Goal: Task Accomplishment & Management: Complete application form

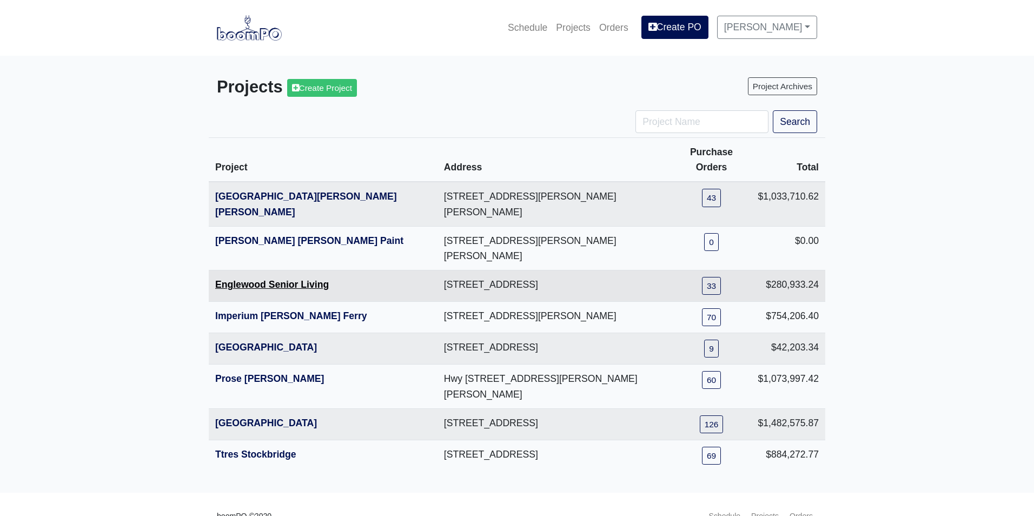
click at [256, 279] on link "Englewood Senior Living" at bounding box center [272, 284] width 114 height 11
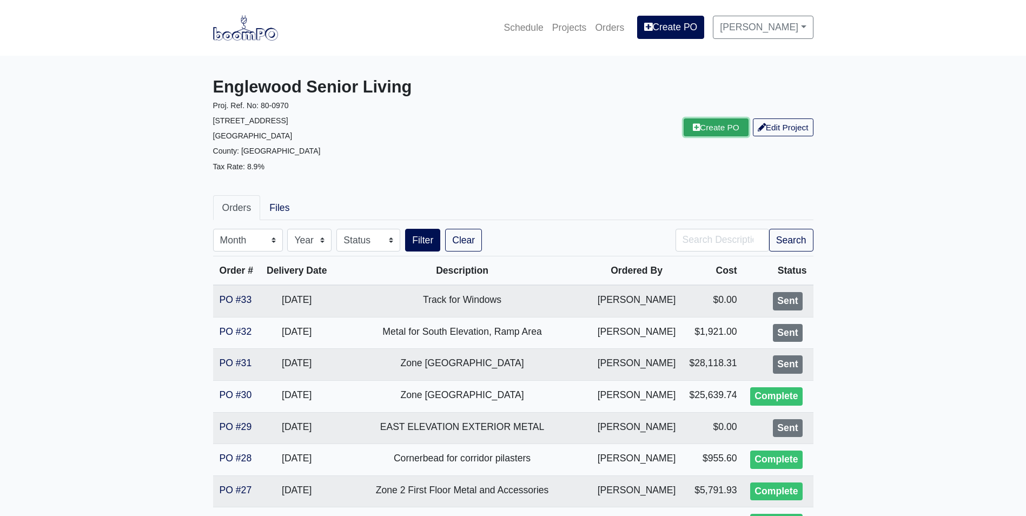
click at [710, 120] on link "Create PO" at bounding box center [716, 127] width 65 height 18
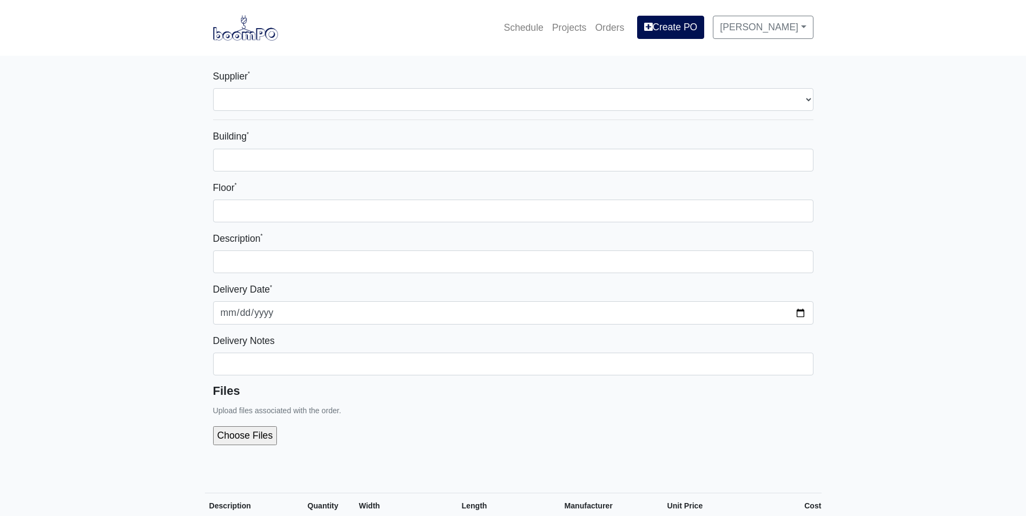
select select
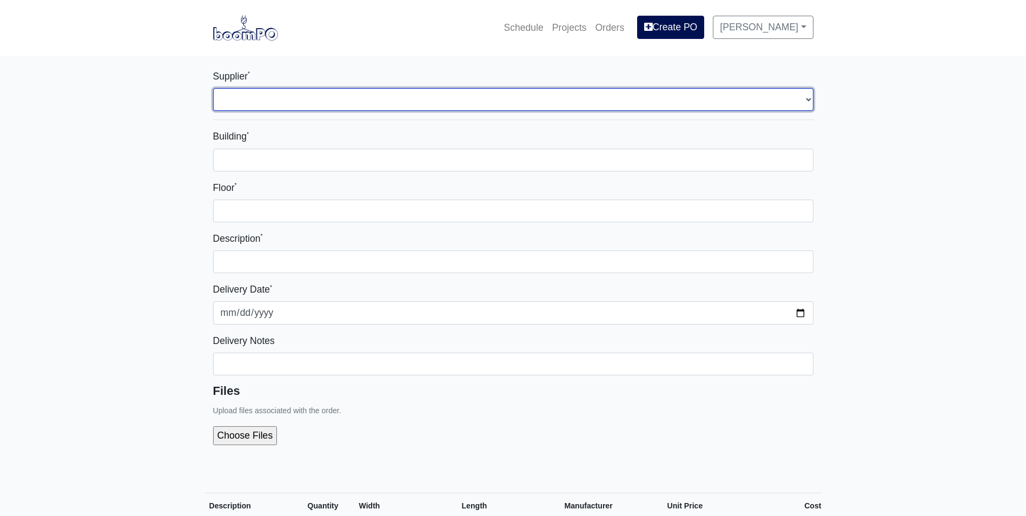
click at [294, 108] on select "Select one... L&W Supply - [GEOGRAPHIC_DATA], [GEOGRAPHIC_DATA]" at bounding box center [513, 99] width 600 height 23
select select "1"
click at [213, 88] on select "Select one... L&W Supply - [GEOGRAPHIC_DATA], [GEOGRAPHIC_DATA]" at bounding box center [513, 99] width 600 height 23
select select
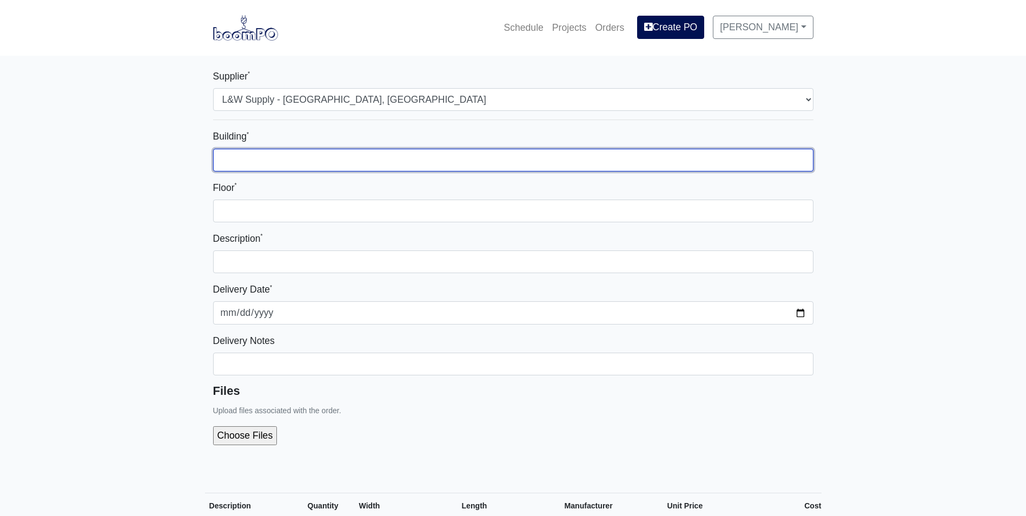
click at [270, 157] on input "Building *" at bounding box center [513, 160] width 600 height 23
click at [266, 164] on input "Building *" at bounding box center [513, 160] width 600 height 23
type input "Zone 4"
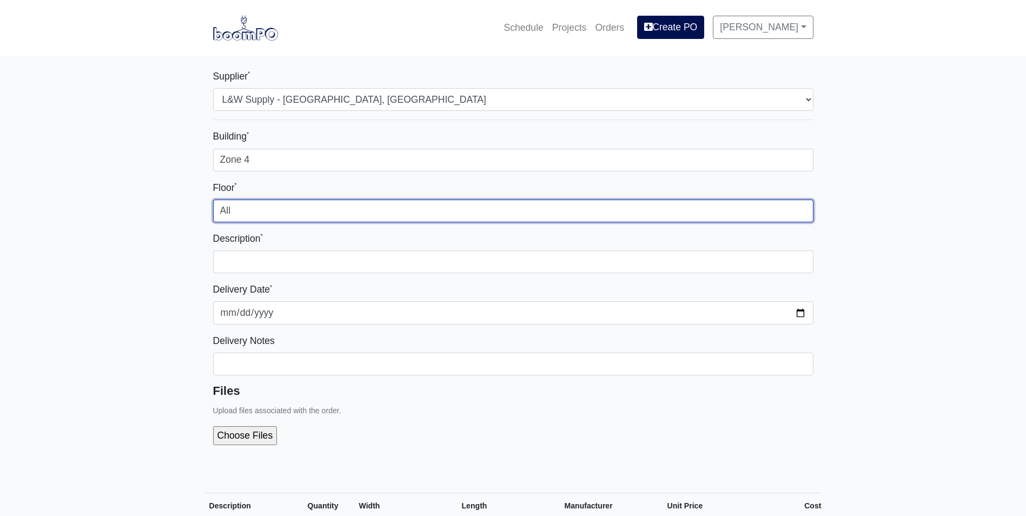
type input "All"
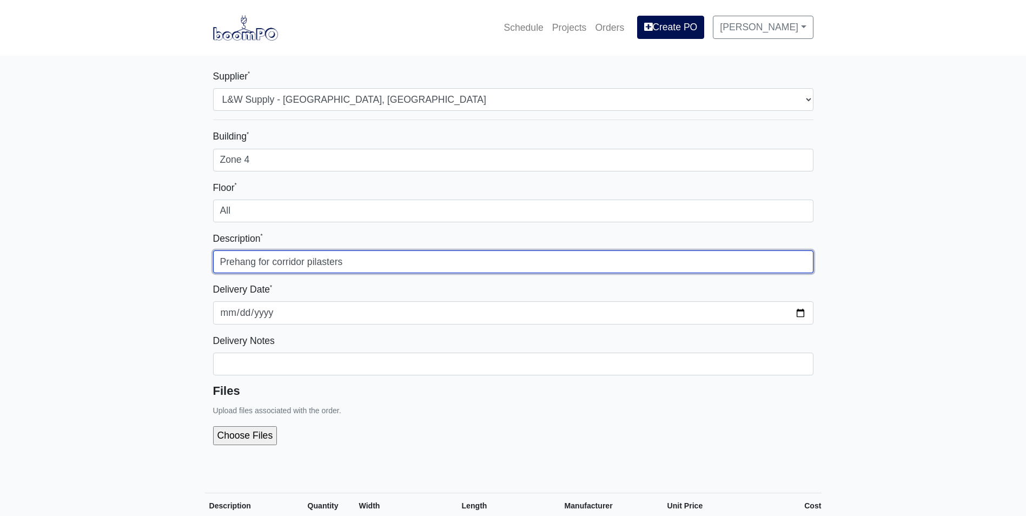
type input "Prehang for corridor pilasters"
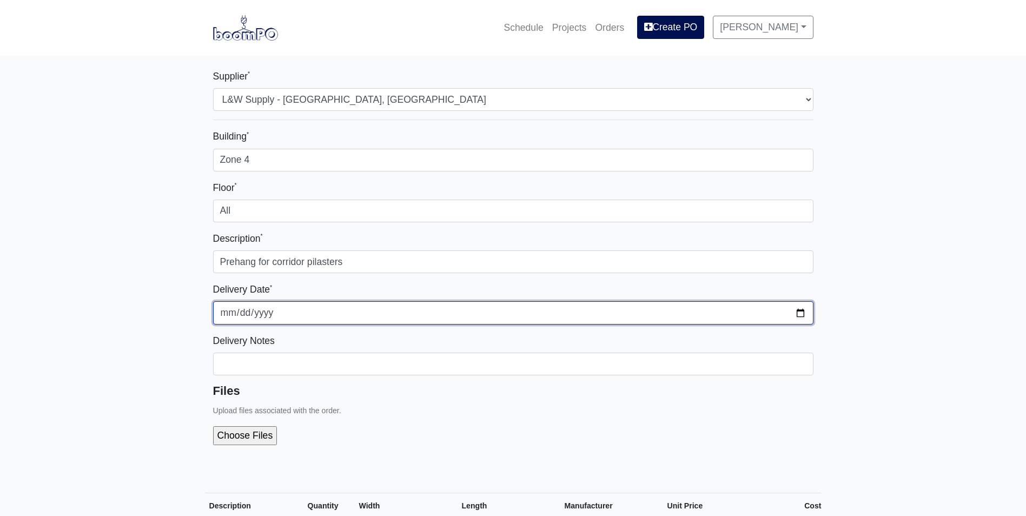
click at [801, 313] on input "[DATE]" at bounding box center [513, 312] width 600 height 23
type input "[DATE]"
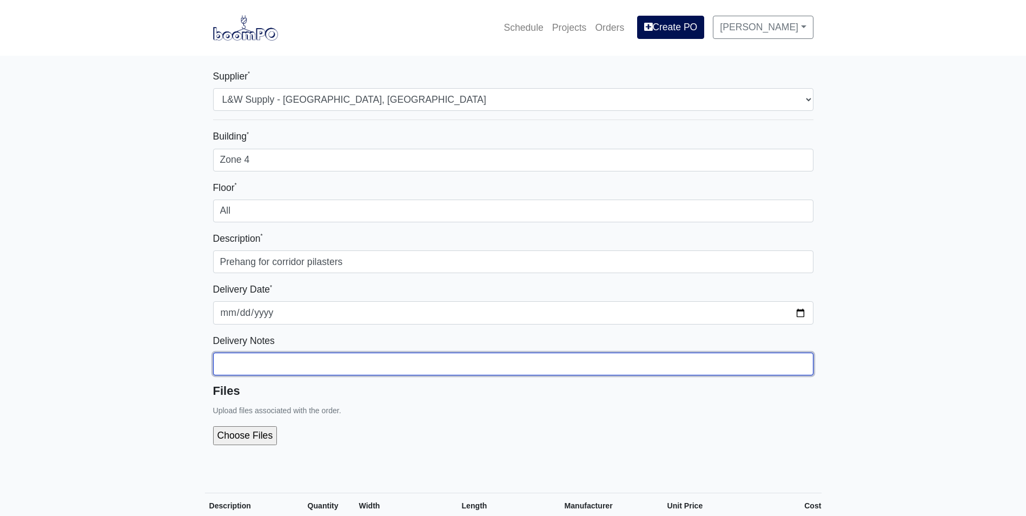
click at [282, 367] on input "Building *" at bounding box center [513, 364] width 600 height 23
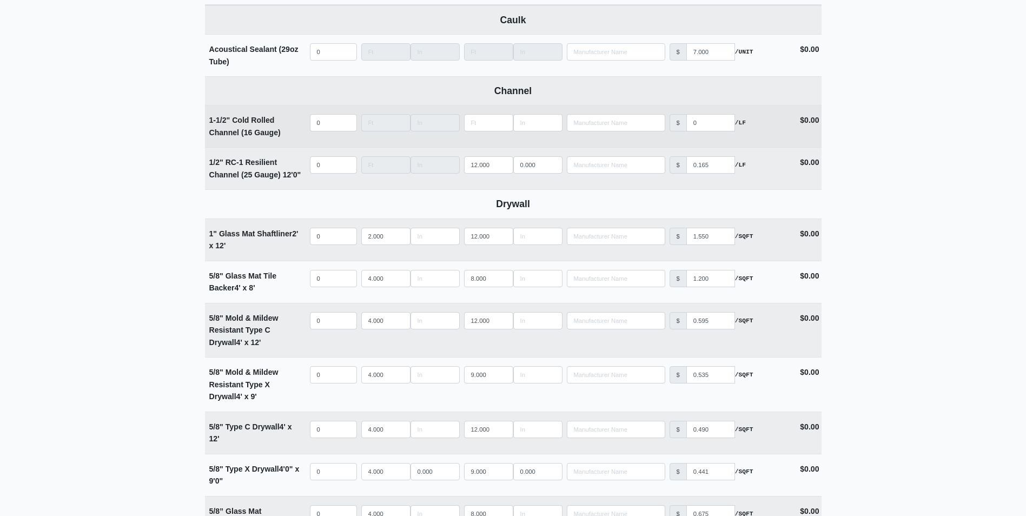
scroll to position [541, 0]
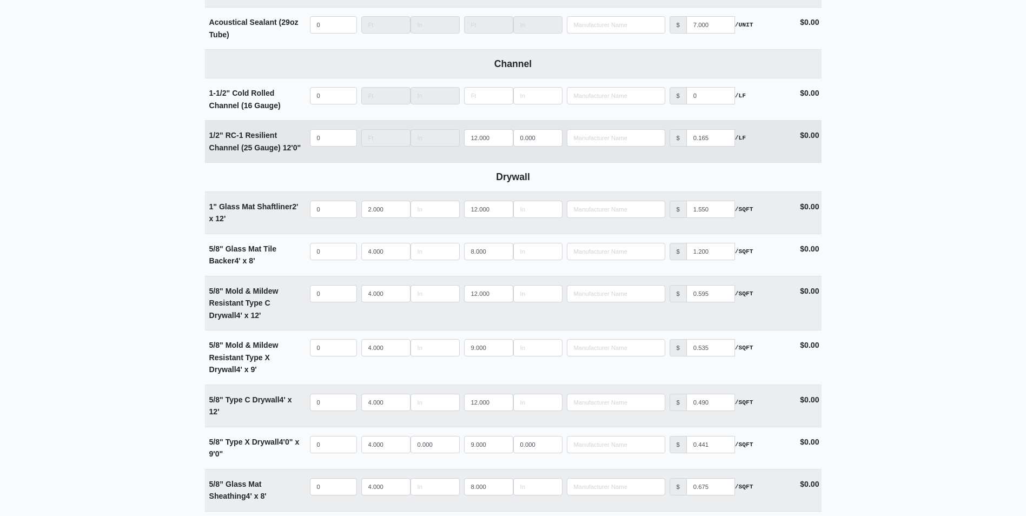
type input "18 pieces MMRX per floor. 6 pieces B3 basement. 25 pieces channel per floor"
select select
click at [327, 134] on input "quantity" at bounding box center [333, 137] width 47 height 17
type input "1"
select select
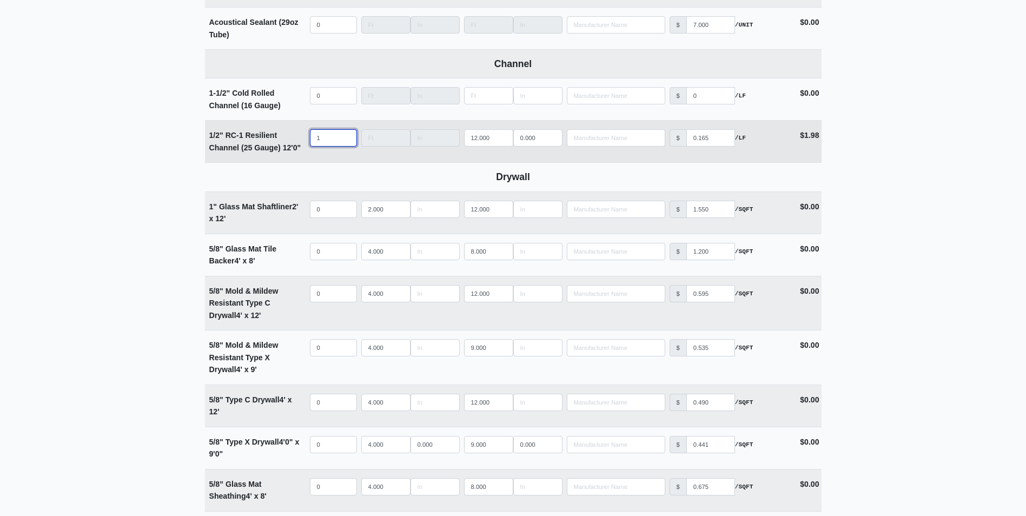
type input "10"
select select
type input "100"
select select
type input "100"
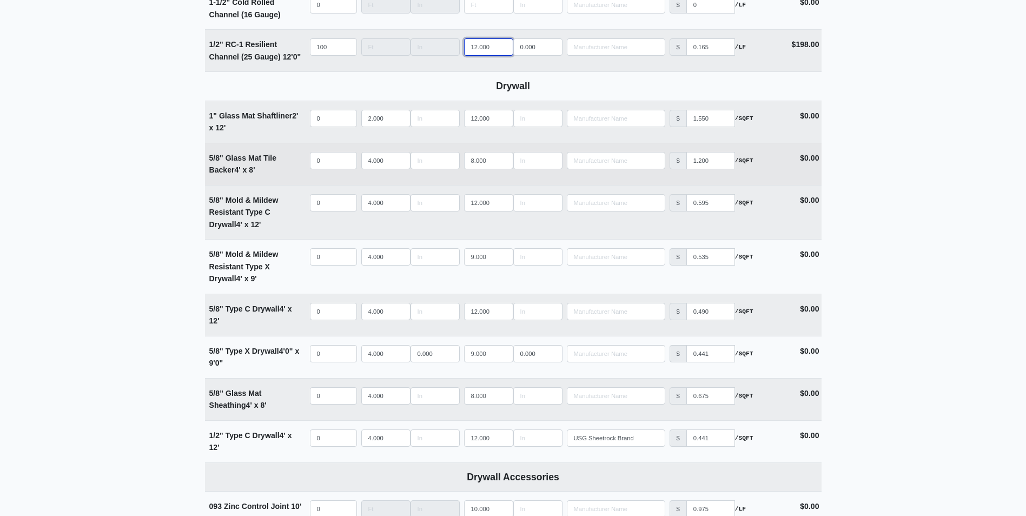
scroll to position [649, 0]
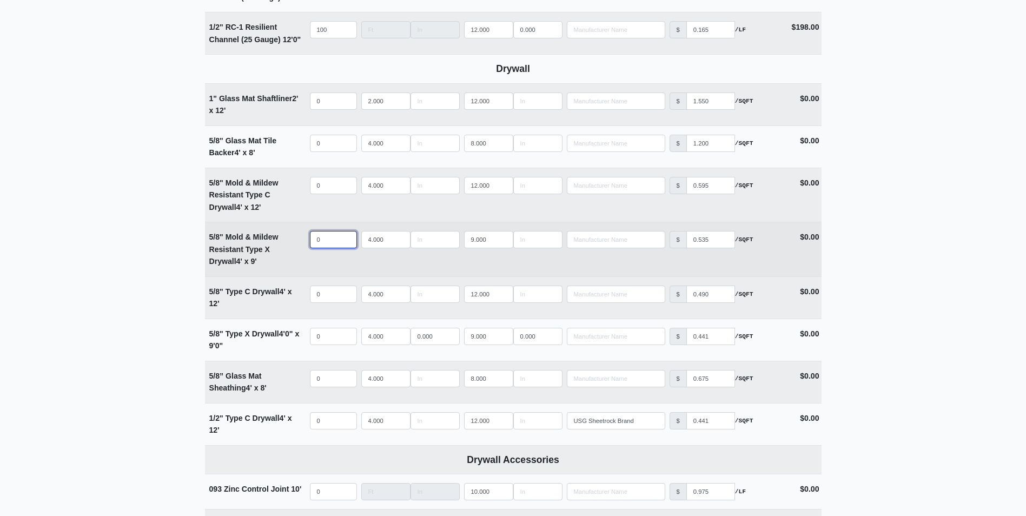
select select
click at [329, 239] on input "quantity" at bounding box center [333, 239] width 47 height 17
type input "7"
select select
type input "72"
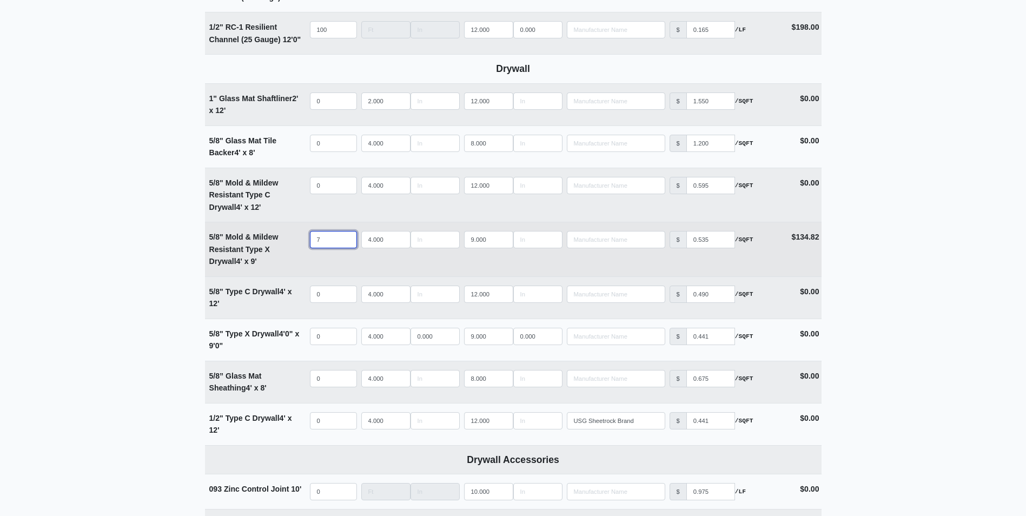
select select
type input "72"
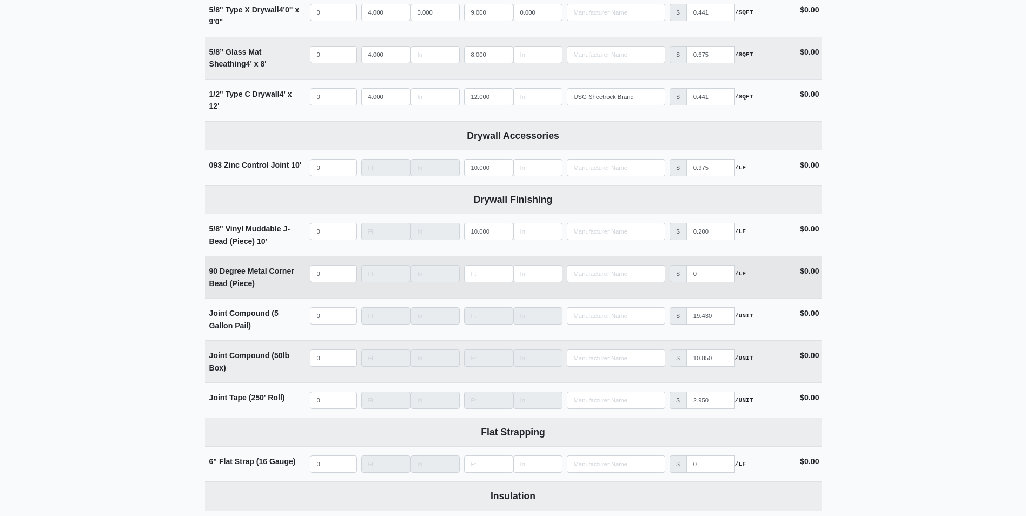
scroll to position [973, 0]
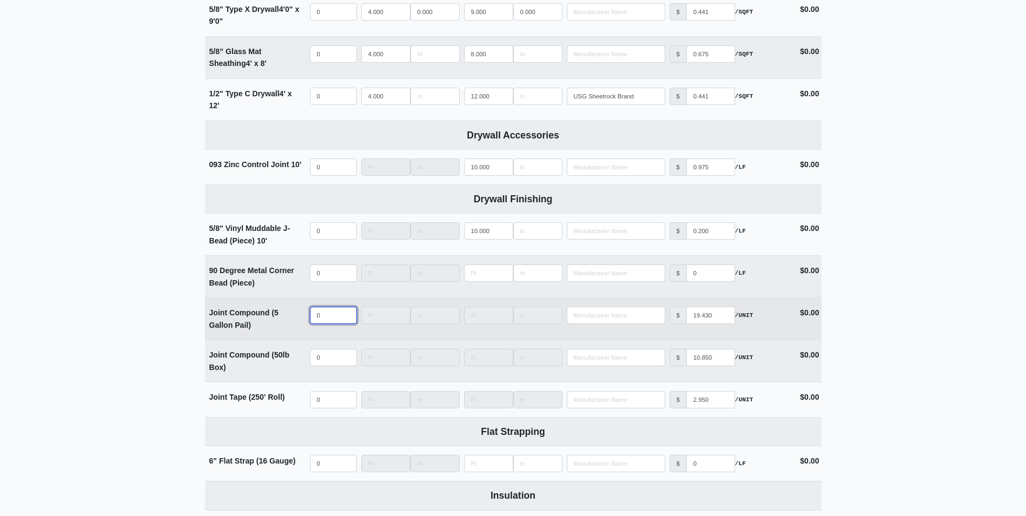
select select
click at [328, 314] on input "quantity" at bounding box center [333, 315] width 47 height 17
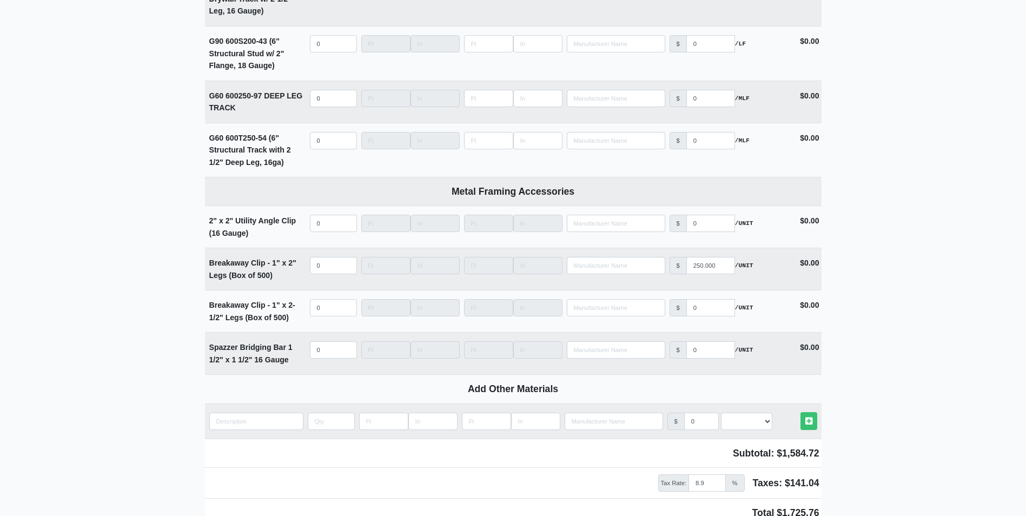
scroll to position [3028, 0]
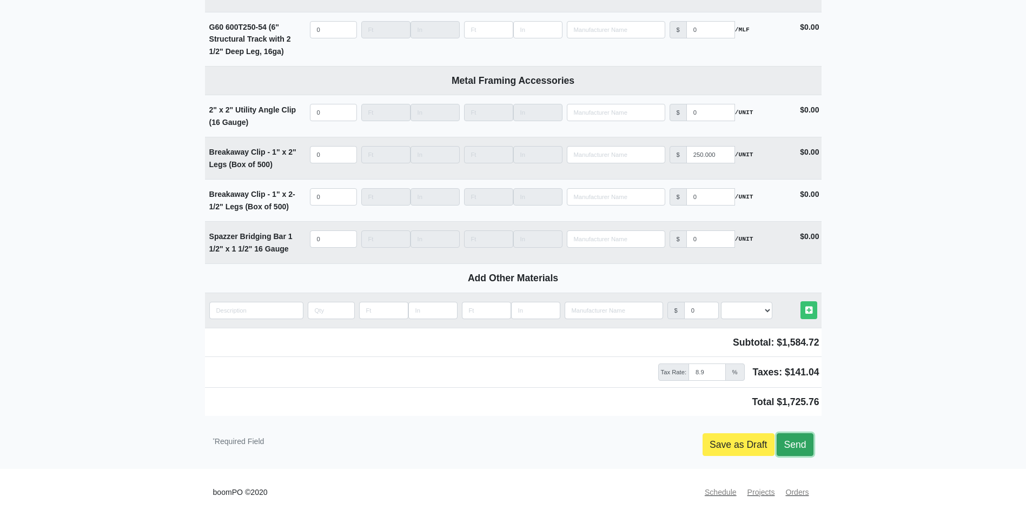
type input "0"
click at [794, 449] on link "Send" at bounding box center [795, 444] width 36 height 23
